Goal: Task Accomplishment & Management: Use online tool/utility

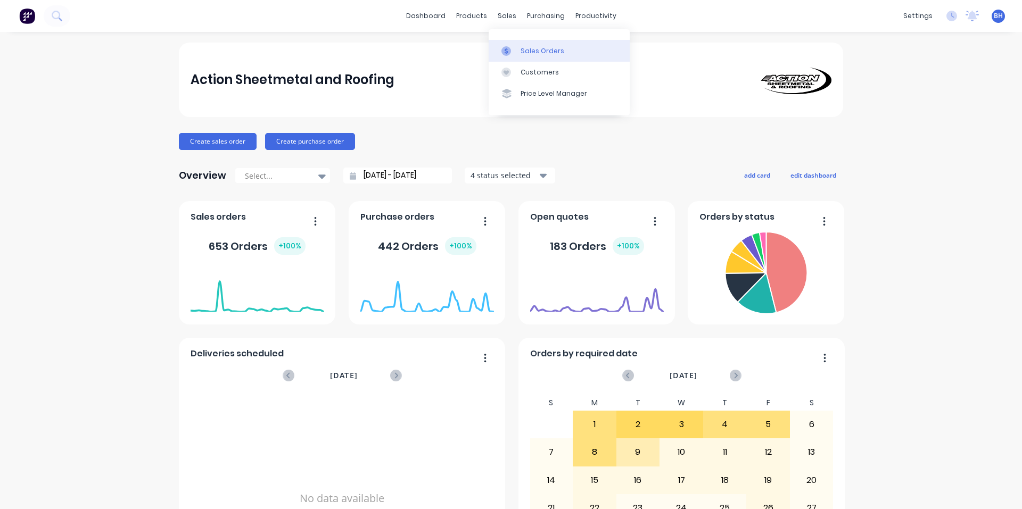
click at [520, 56] on link "Sales Orders" at bounding box center [558, 50] width 141 height 21
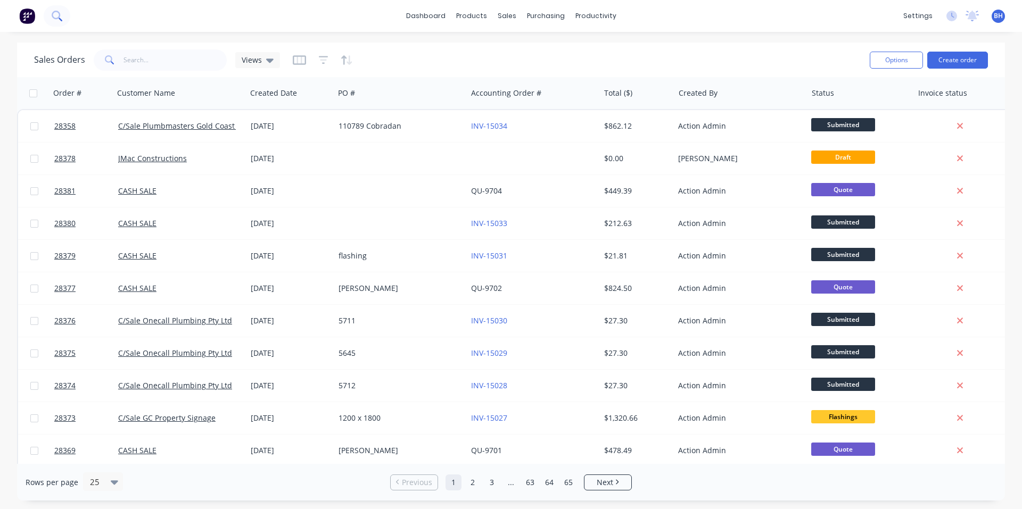
click at [52, 13] on icon at bounding box center [57, 16] width 10 height 10
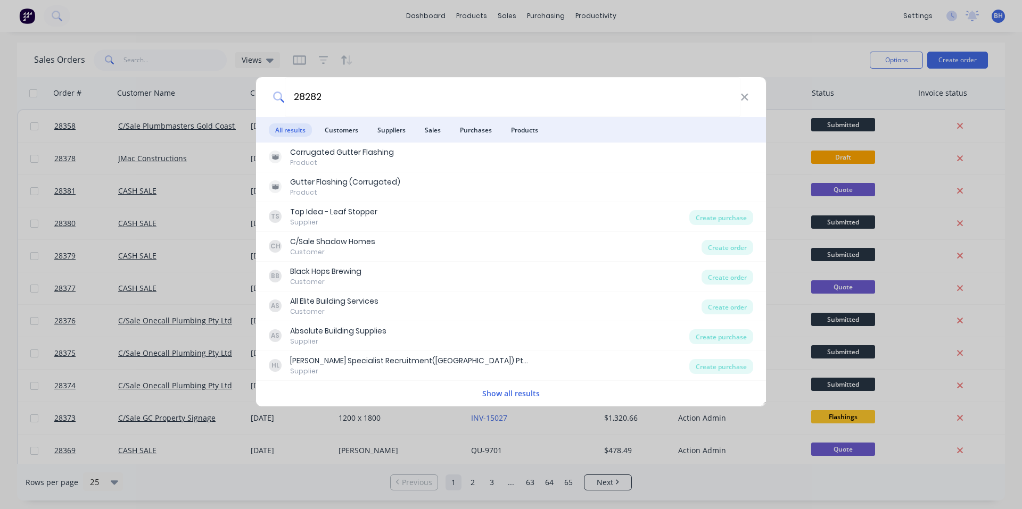
type input "28282"
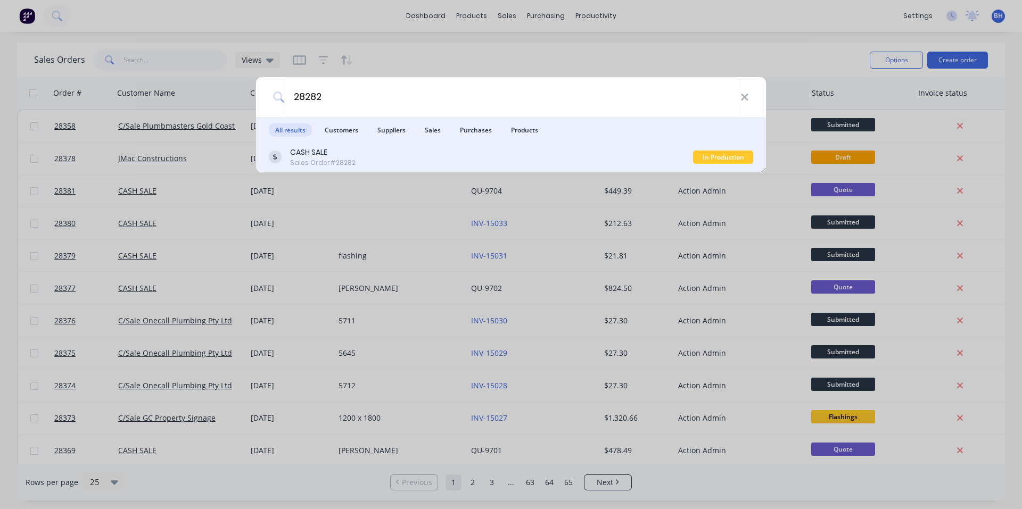
click at [384, 158] on div "CASH SALE Sales Order #28282" at bounding box center [481, 157] width 424 height 21
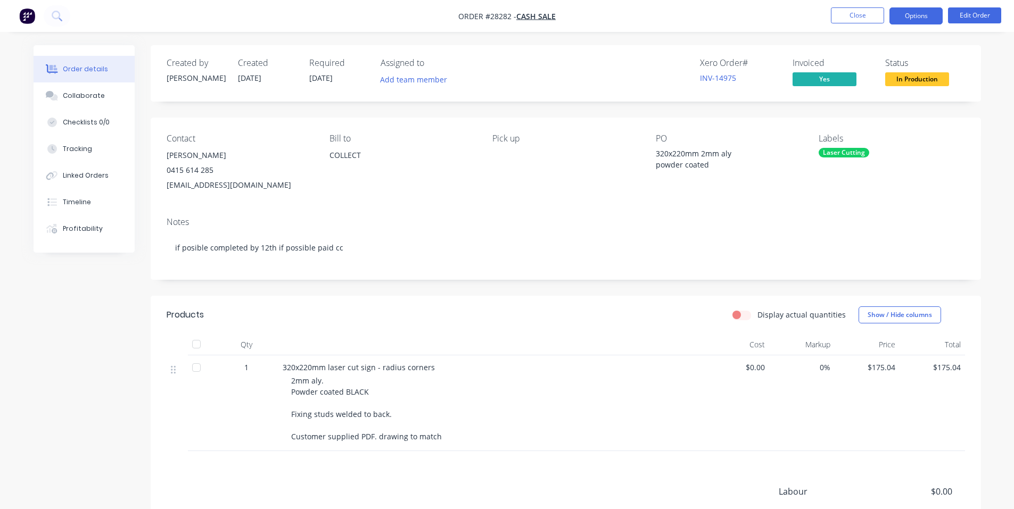
click at [912, 11] on button "Options" at bounding box center [915, 15] width 53 height 17
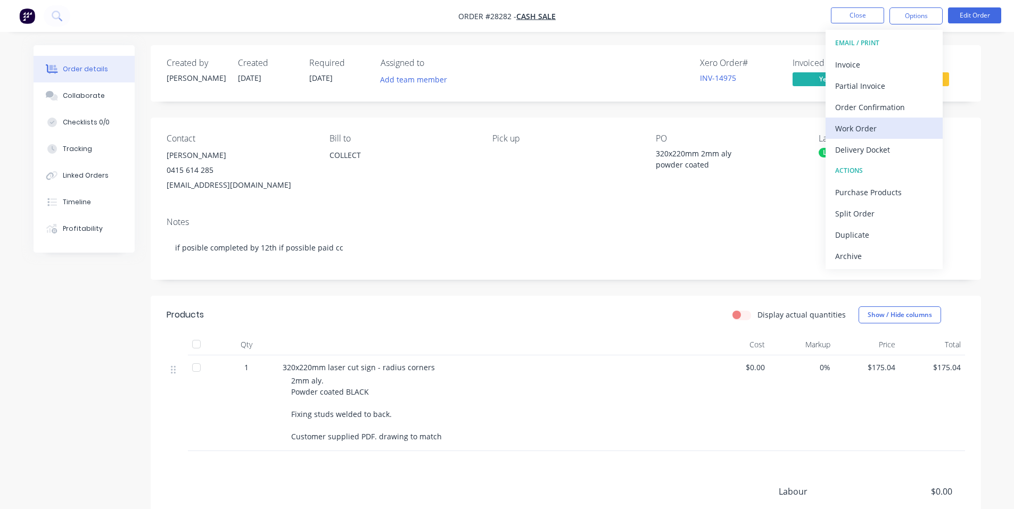
click at [859, 127] on div "Work Order" at bounding box center [884, 128] width 98 height 15
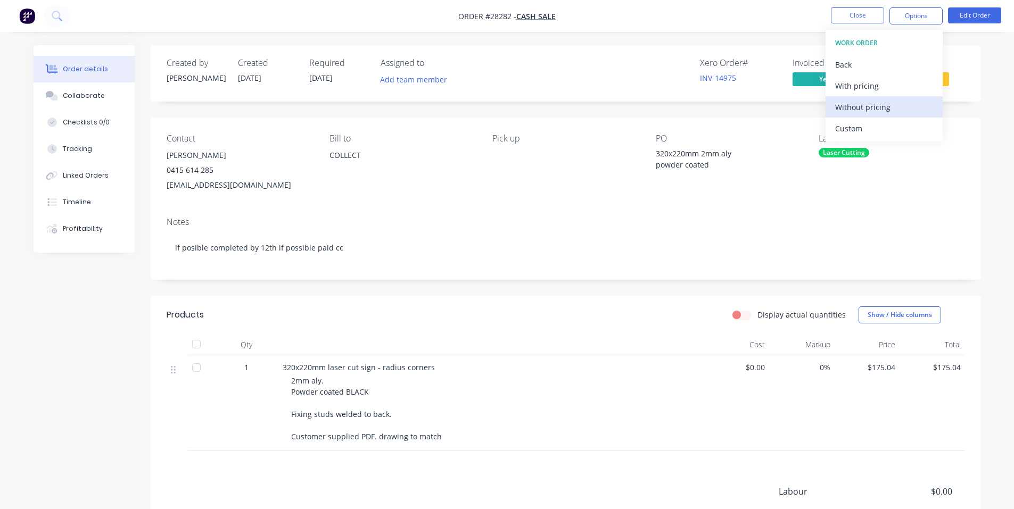
click at [856, 103] on div "Without pricing" at bounding box center [884, 106] width 98 height 15
